Goal: Task Accomplishment & Management: Complete application form

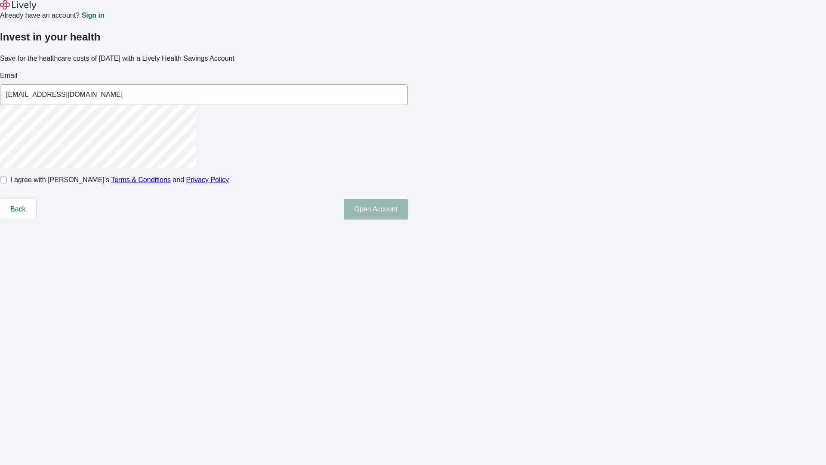
click at [7, 183] on input "I agree with Lively’s Terms & Conditions and Privacy Policy" at bounding box center [3, 179] width 7 height 7
checkbox input "true"
click at [408, 220] on button "Open Account" at bounding box center [376, 209] width 64 height 21
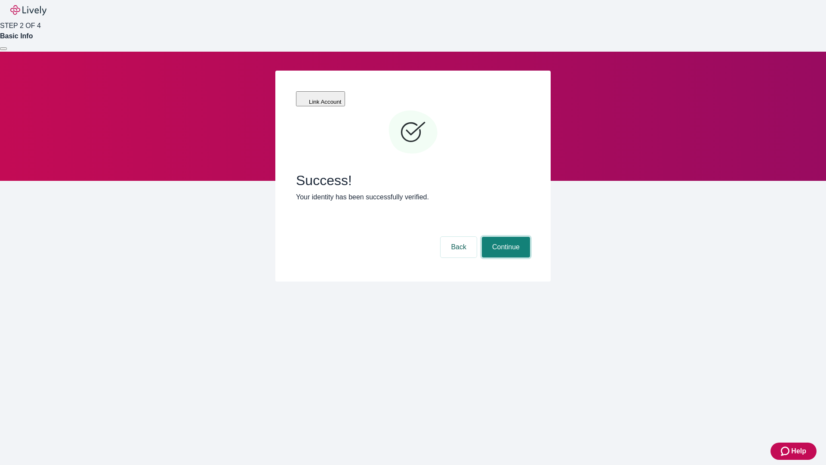
click at [505, 237] on button "Continue" at bounding box center [506, 247] width 48 height 21
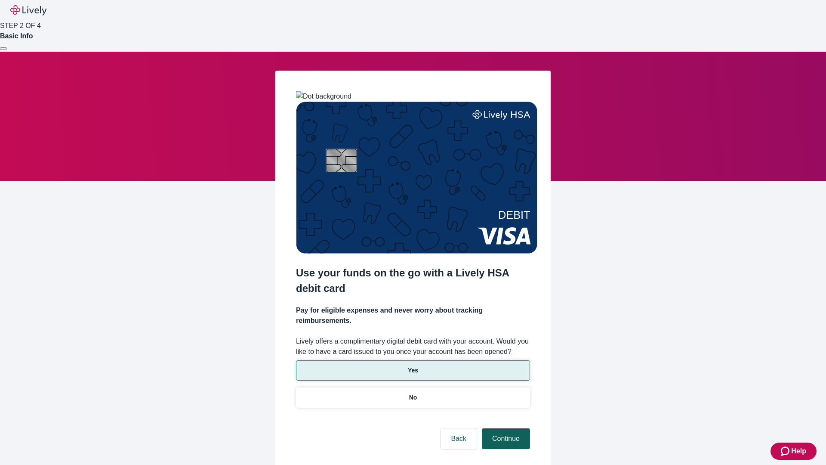
click at [413, 393] on p "No" at bounding box center [413, 397] width 8 height 9
click at [505, 428] on button "Continue" at bounding box center [506, 438] width 48 height 21
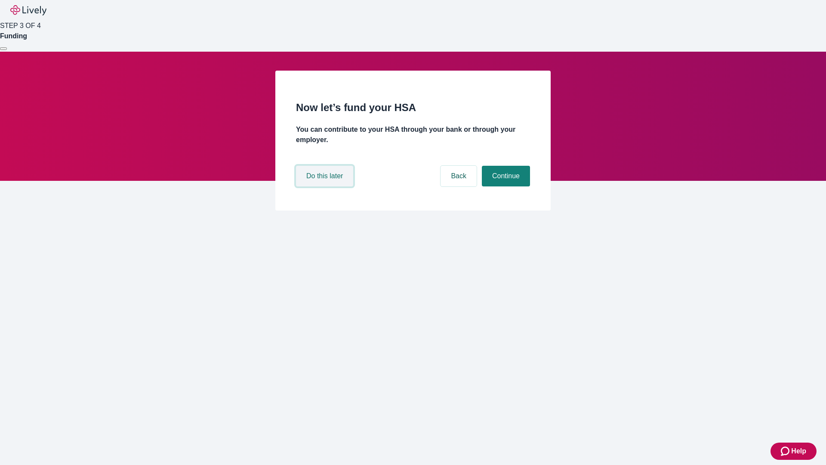
click at [326, 186] on button "Do this later" at bounding box center [324, 176] width 57 height 21
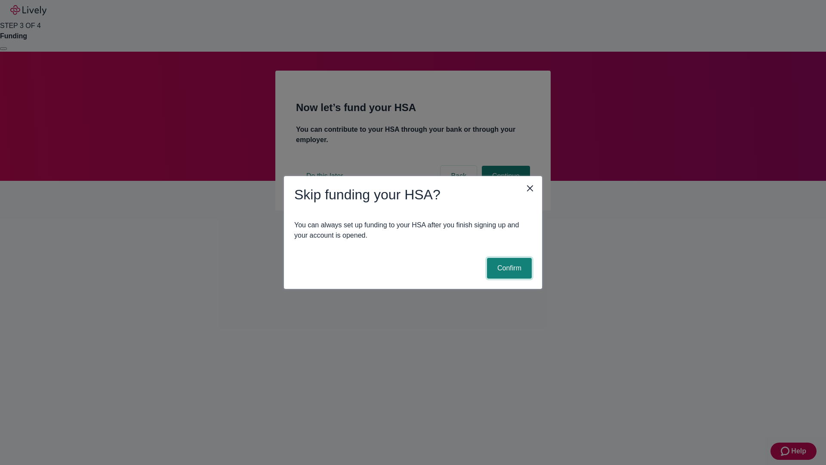
click at [508, 268] on button "Confirm" at bounding box center [509, 268] width 45 height 21
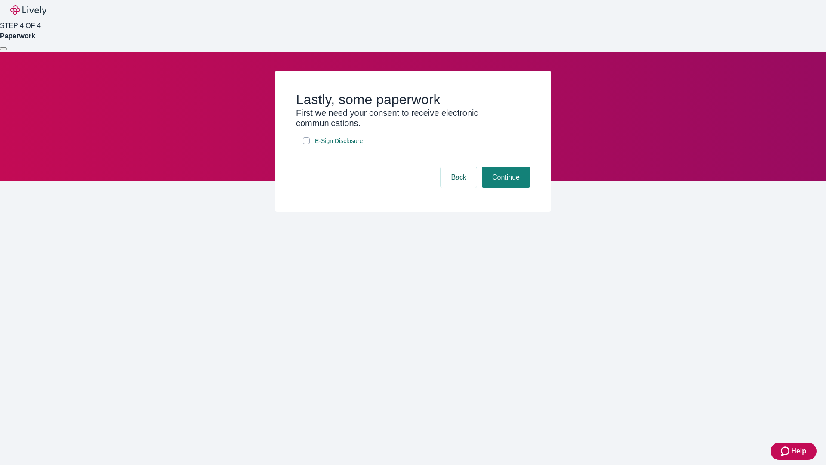
click at [306, 144] on input "E-Sign Disclosure" at bounding box center [306, 140] width 7 height 7
checkbox input "true"
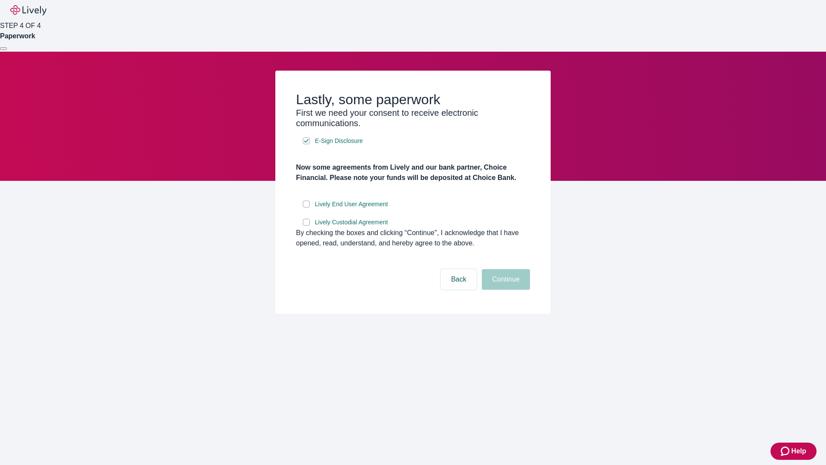
click at [306, 207] on input "Lively End User Agreement" at bounding box center [306, 204] width 7 height 7
checkbox input "true"
click at [306, 226] on input "Lively Custodial Agreement" at bounding box center [306, 222] width 7 height 7
checkbox input "true"
click at [505, 290] on button "Continue" at bounding box center [506, 279] width 48 height 21
